Goal: Information Seeking & Learning: Find specific fact

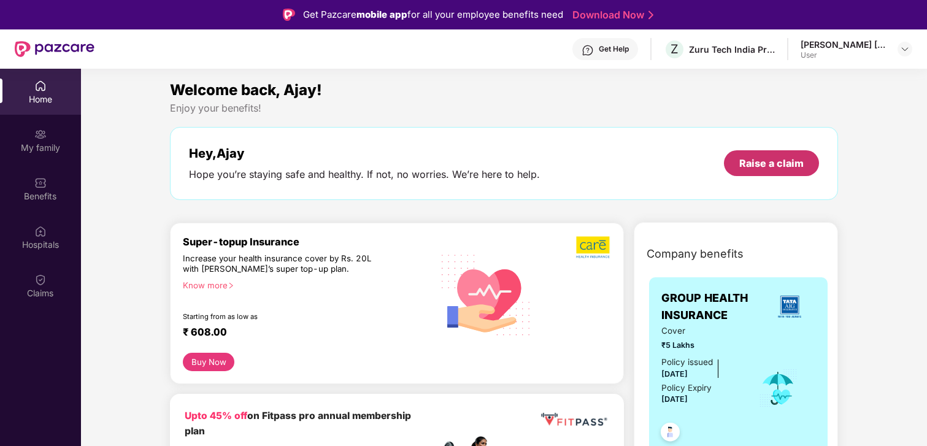
click at [796, 160] on div "Raise a claim" at bounding box center [771, 162] width 64 height 13
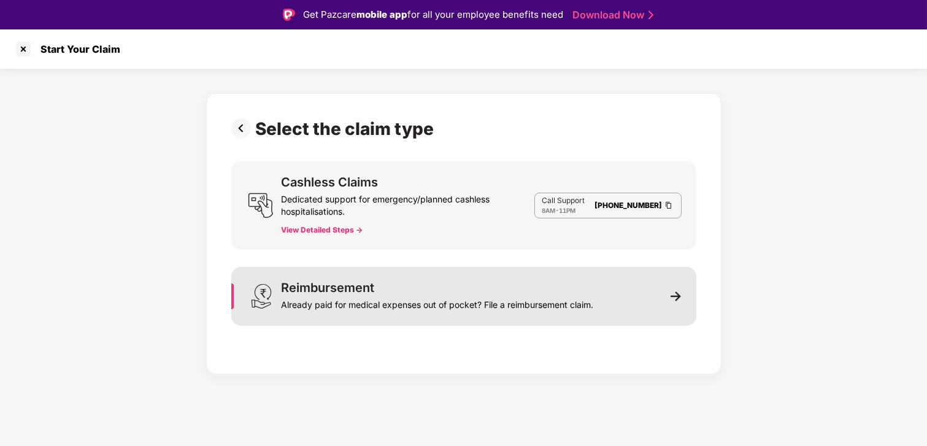
click at [626, 301] on div "Reimbursement Already paid for medical expenses out of pocket? File a reimburse…" at bounding box center [463, 296] width 465 height 59
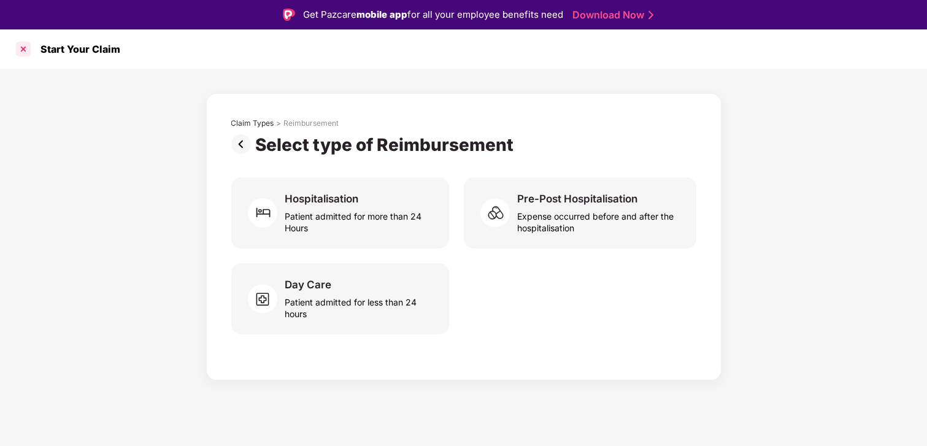
click at [23, 48] on div at bounding box center [23, 49] width 20 height 20
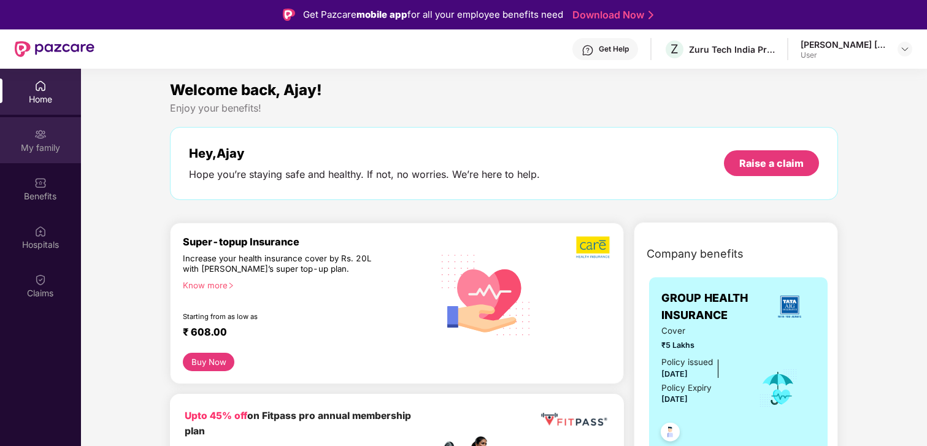
click at [56, 155] on div "My family" at bounding box center [40, 140] width 81 height 46
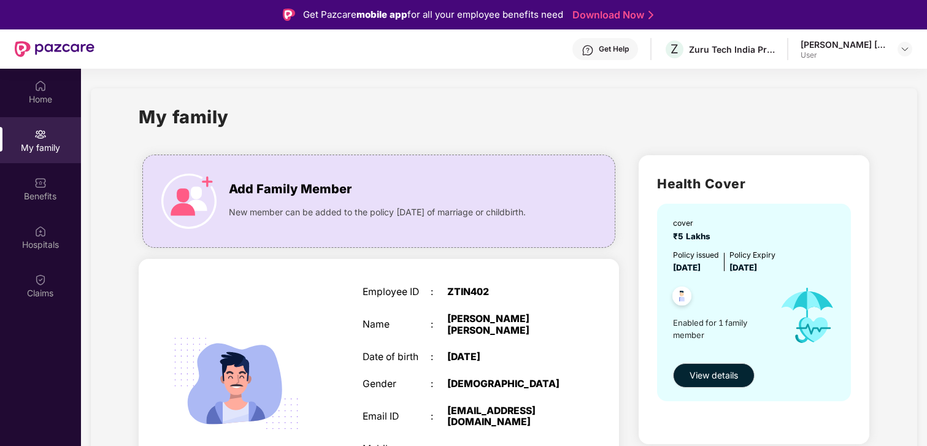
scroll to position [60, 0]
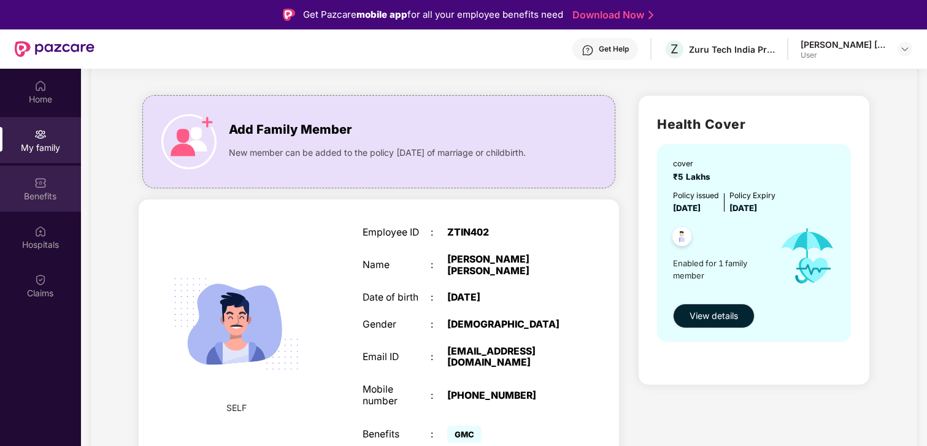
click at [43, 191] on div "Benefits" at bounding box center [40, 196] width 81 height 12
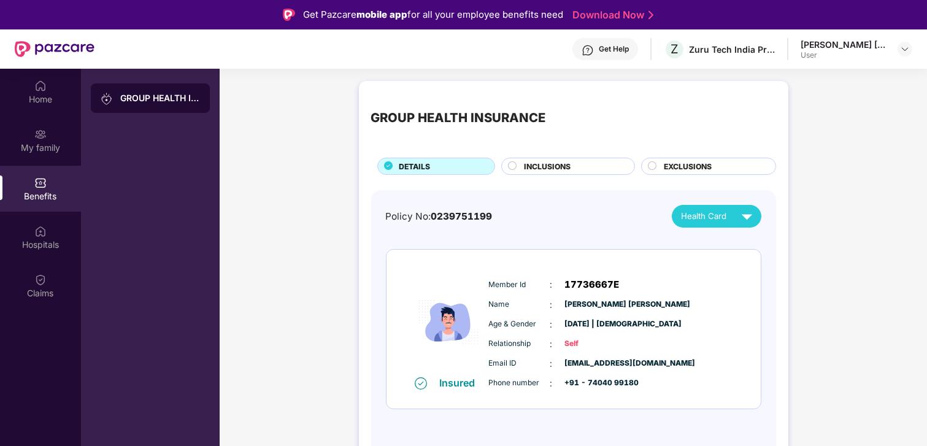
click at [515, 166] on circle at bounding box center [513, 166] width 8 height 8
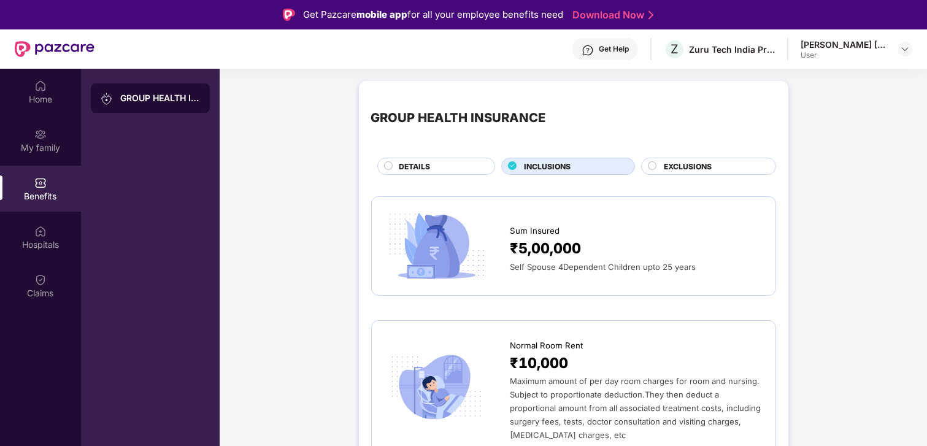
click at [655, 166] on div at bounding box center [653, 167] width 10 height 12
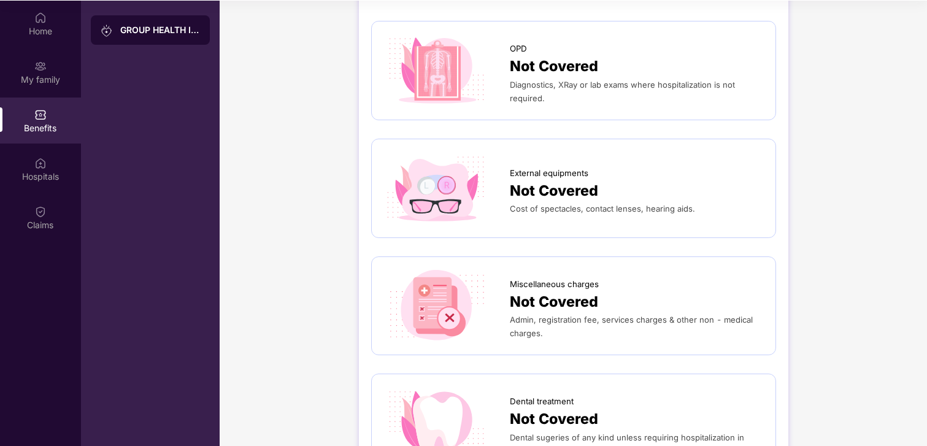
scroll to position [46, 0]
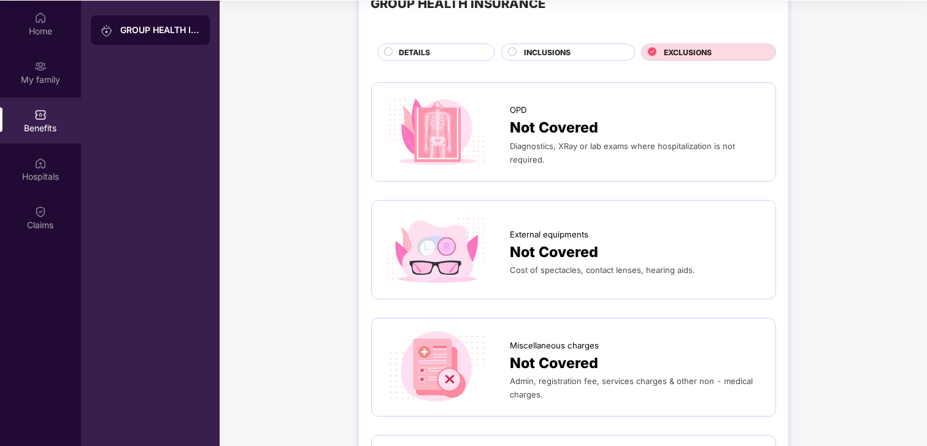
click at [509, 48] on circle at bounding box center [513, 52] width 8 height 8
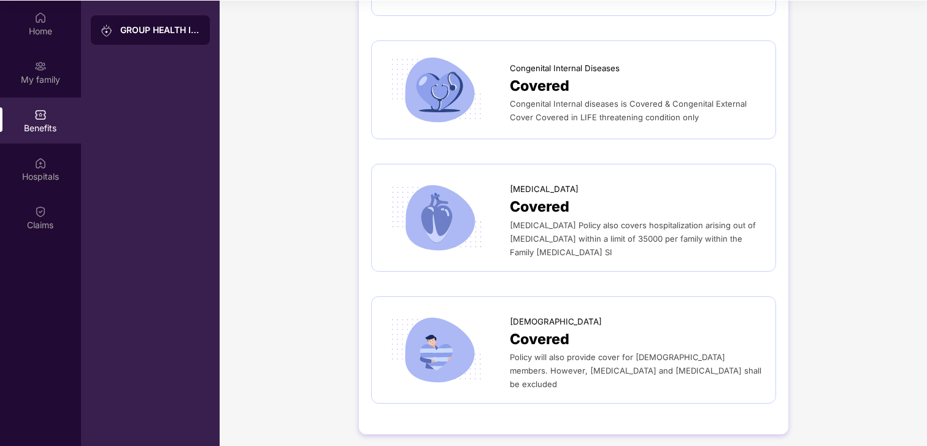
scroll to position [2054, 0]
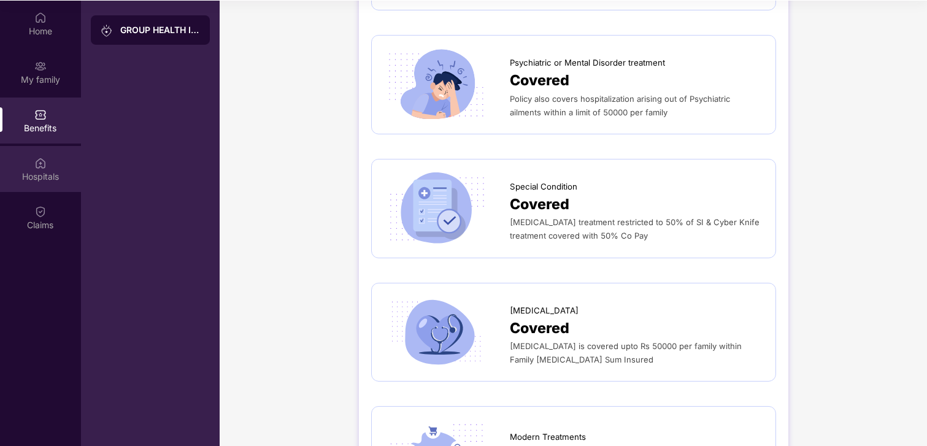
click at [52, 172] on div "Hospitals" at bounding box center [40, 177] width 81 height 12
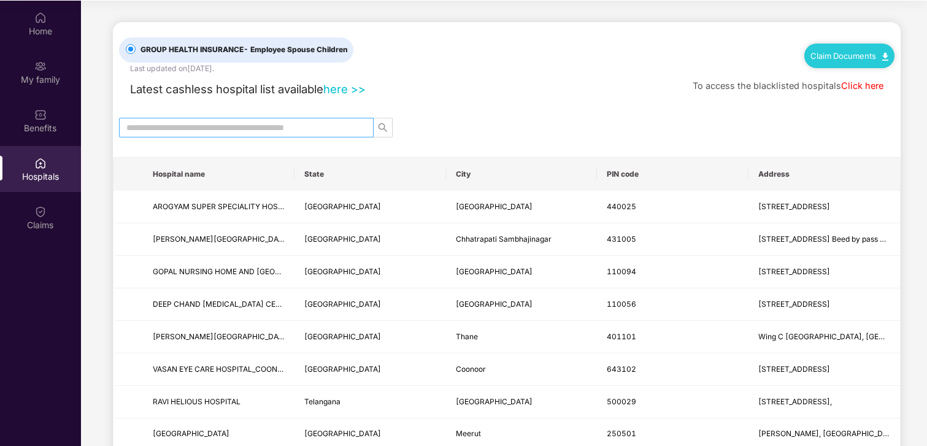
click at [158, 126] on input "text" at bounding box center [241, 127] width 230 height 13
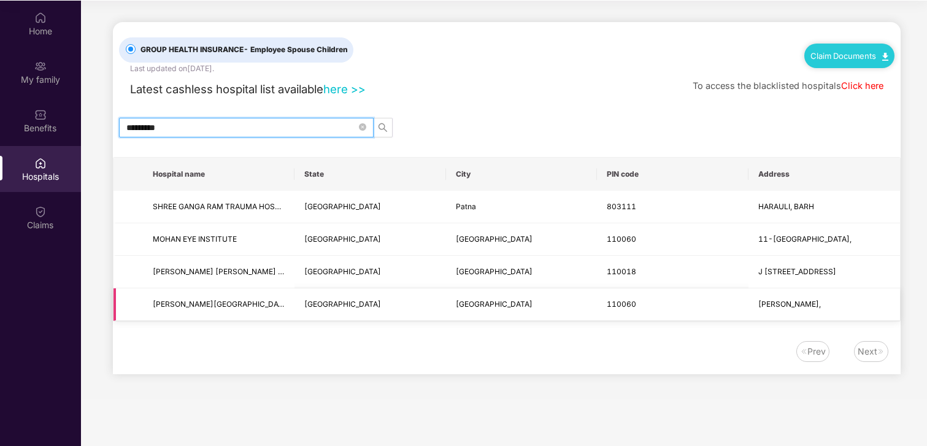
type input "*********"
click at [250, 304] on span "[PERSON_NAME][GEOGRAPHIC_DATA]" at bounding box center [219, 305] width 132 height 12
click at [236, 301] on span "[PERSON_NAME][GEOGRAPHIC_DATA]" at bounding box center [221, 303] width 137 height 9
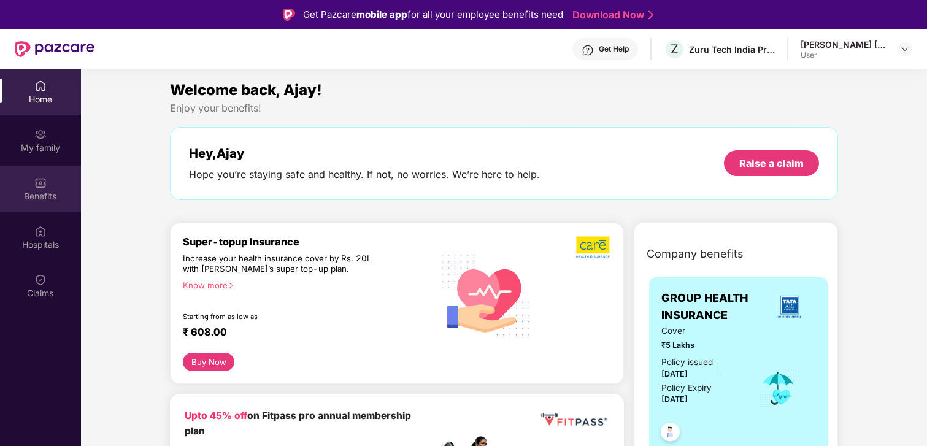
click at [42, 192] on div "Benefits" at bounding box center [40, 196] width 81 height 12
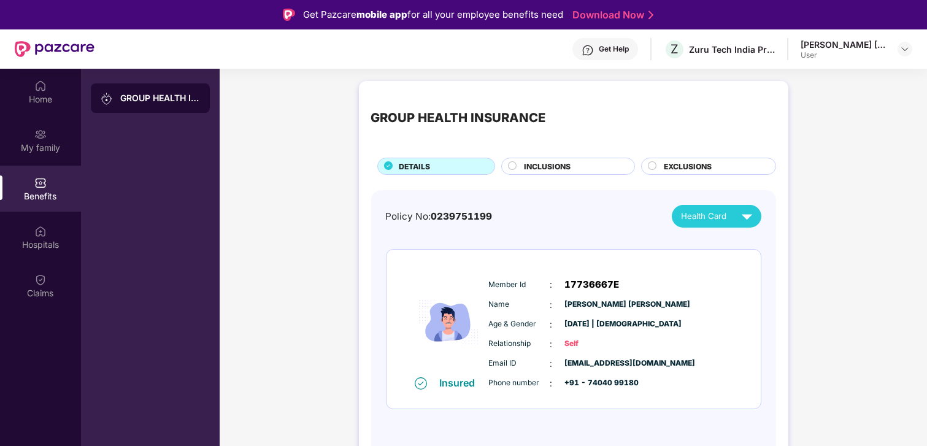
click at [729, 217] on div "Health Card" at bounding box center [720, 216] width 76 height 21
click at [707, 247] on div "[PERSON_NAME] [PERSON_NAME]" at bounding box center [754, 243] width 153 height 13
